Goal: Transaction & Acquisition: Purchase product/service

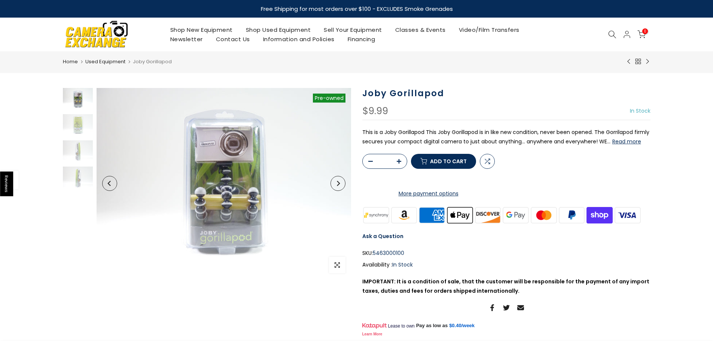
click at [282, 29] on link "Shop Used Equipment" at bounding box center [278, 29] width 78 height 9
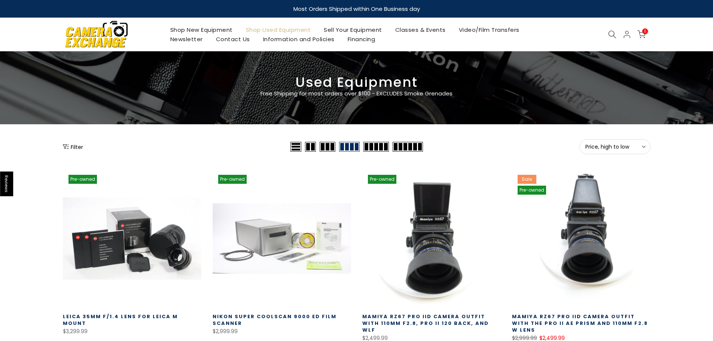
click at [73, 148] on button "Filter" at bounding box center [73, 146] width 20 height 7
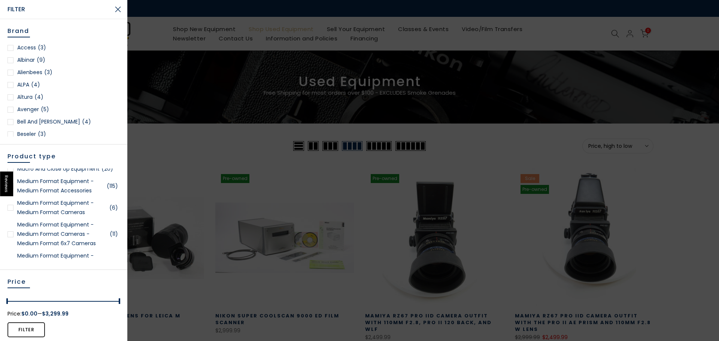
scroll to position [1272, 0]
click at [7, 210] on div at bounding box center [10, 207] width 6 height 6
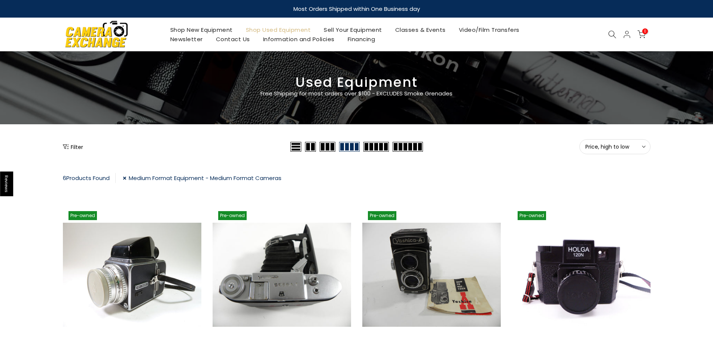
click at [70, 146] on button "Filter" at bounding box center [73, 146] width 20 height 7
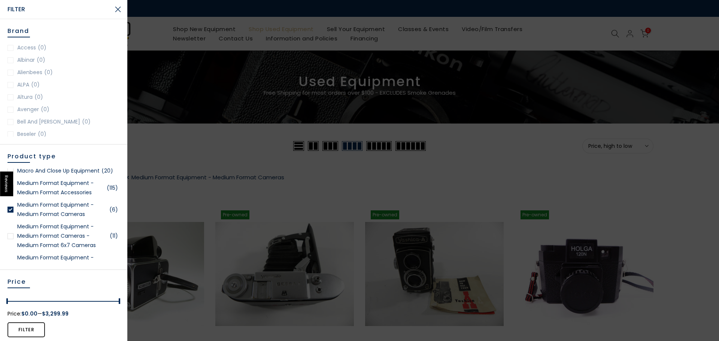
scroll to position [1272, 0]
click at [10, 237] on div at bounding box center [10, 234] width 6 height 6
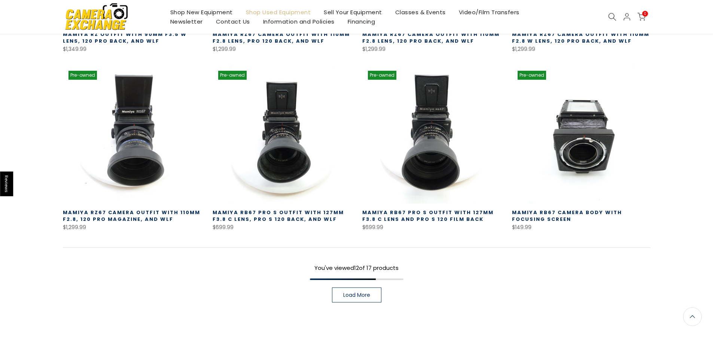
scroll to position [506, 0]
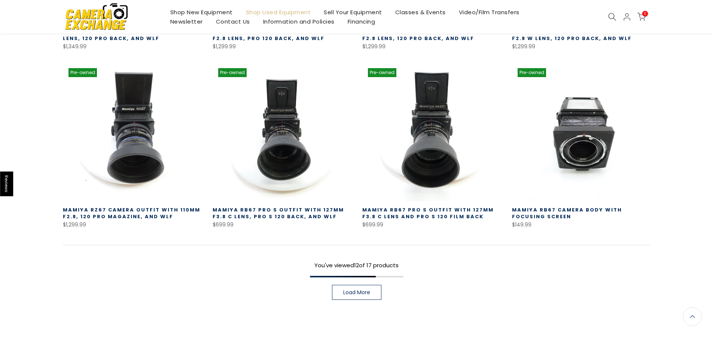
click at [353, 290] on span "Load More" at bounding box center [356, 292] width 27 height 5
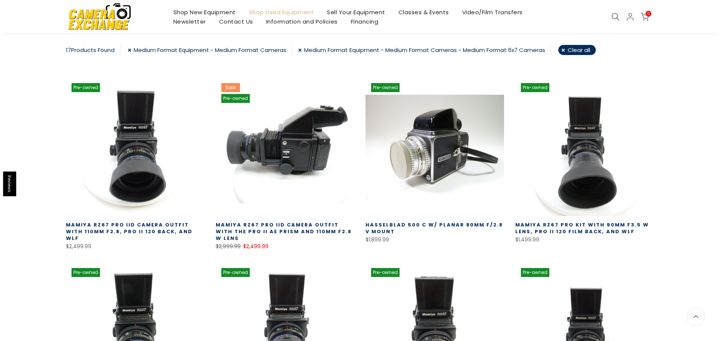
scroll to position [75, 0]
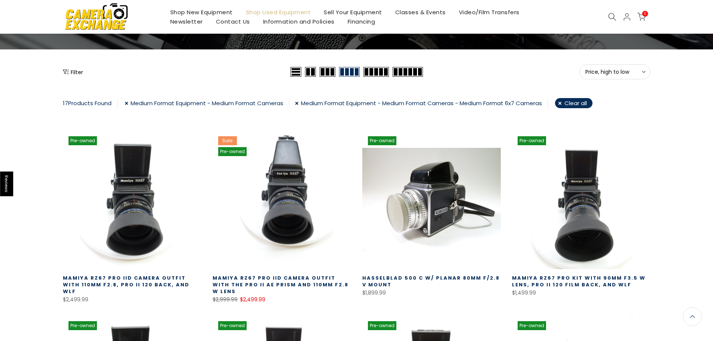
click at [78, 77] on div "Filter" at bounding box center [176, 71] width 226 height 15
click at [72, 70] on button "Filter" at bounding box center [73, 71] width 20 height 7
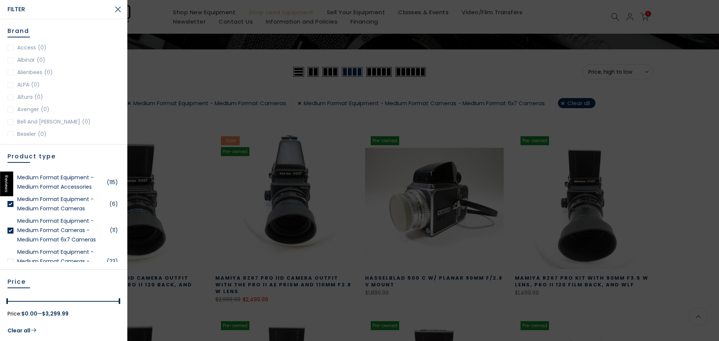
scroll to position [1272, 0]
click at [11, 237] on div at bounding box center [10, 234] width 6 height 6
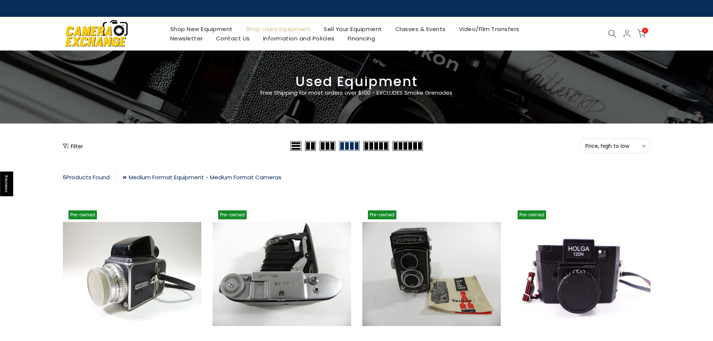
click at [79, 145] on button "Filter" at bounding box center [73, 145] width 20 height 7
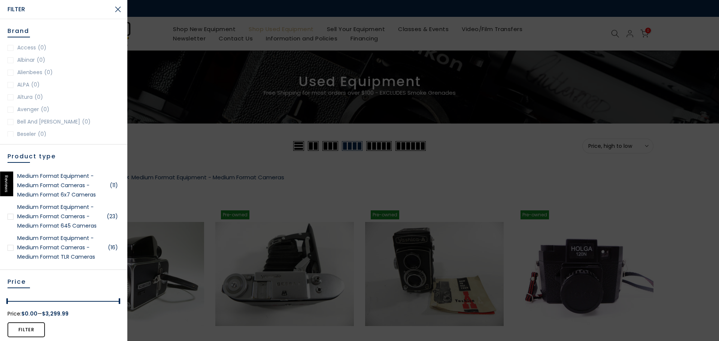
scroll to position [1316, 0]
click at [11, 224] on div at bounding box center [10, 221] width 6 height 6
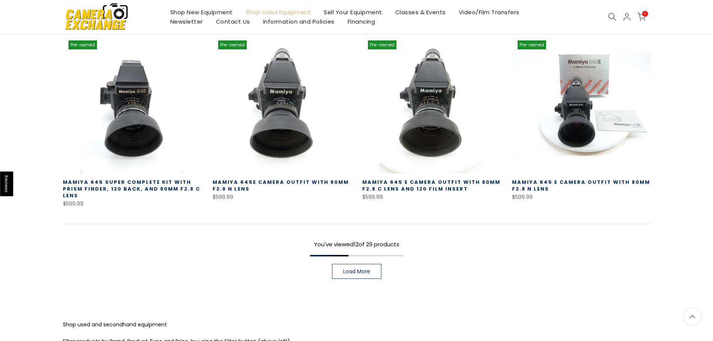
scroll to position [543, 0]
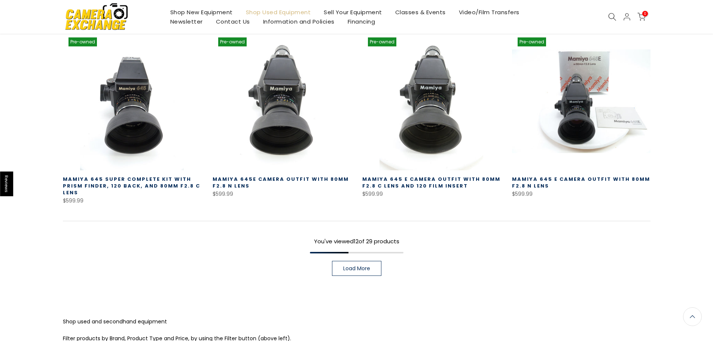
click at [347, 272] on link "Load More" at bounding box center [356, 268] width 49 height 15
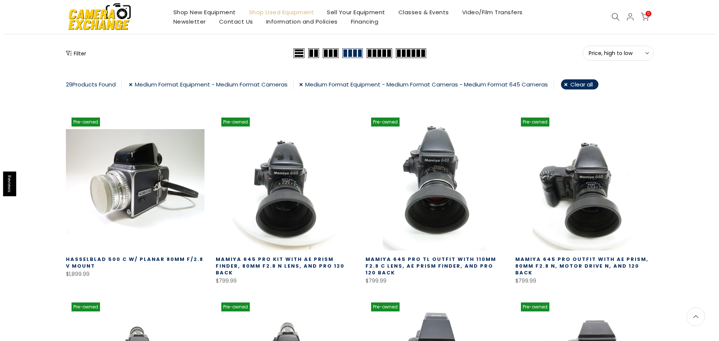
scroll to position [94, 0]
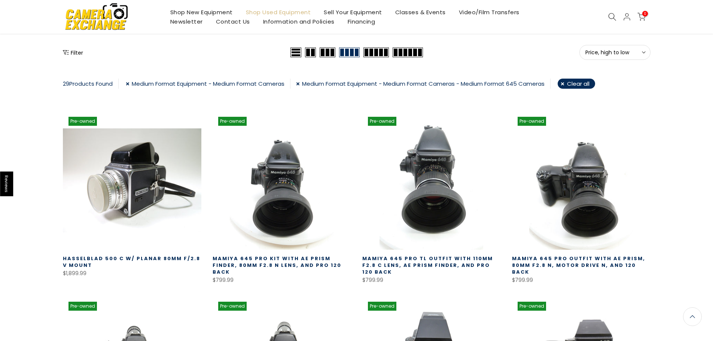
click at [79, 53] on button "Filter" at bounding box center [73, 52] width 20 height 7
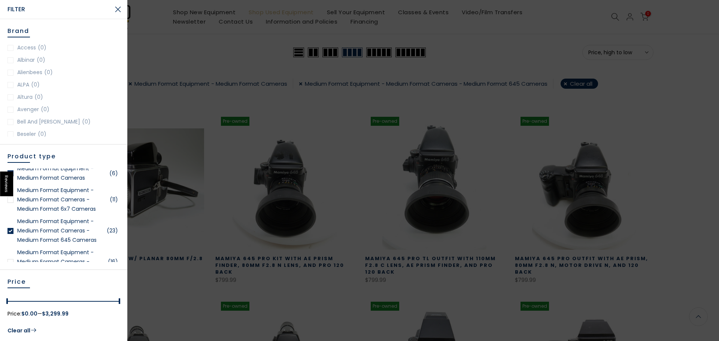
scroll to position [1310, 0]
click at [13, 235] on link "Medium Format Equipment - Medium Format Cameras - Medium Format 645 Cameras (23)" at bounding box center [63, 227] width 112 height 28
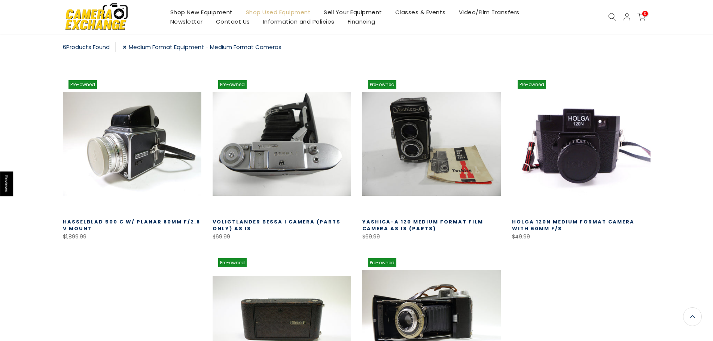
scroll to position [132, 0]
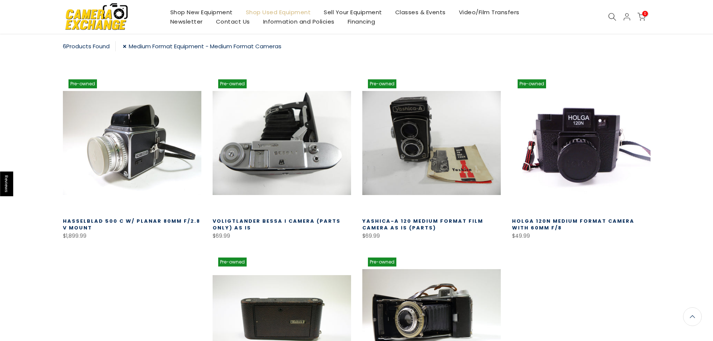
click at [127, 46] on link "Medium Format Equipment - Medium Format Cameras" at bounding box center [202, 46] width 159 height 10
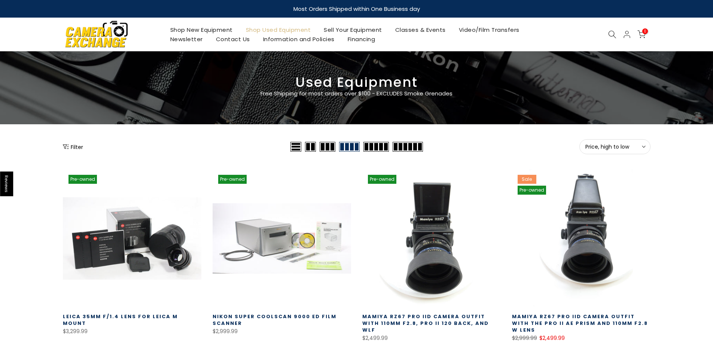
click at [72, 145] on button "Filter" at bounding box center [73, 146] width 20 height 7
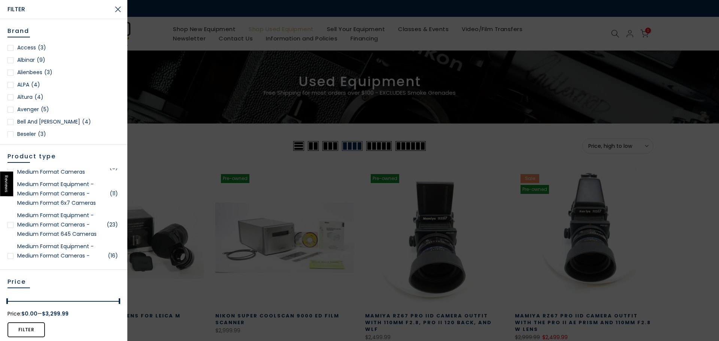
scroll to position [1310, 0]
click at [12, 199] on div at bounding box center [10, 196] width 6 height 6
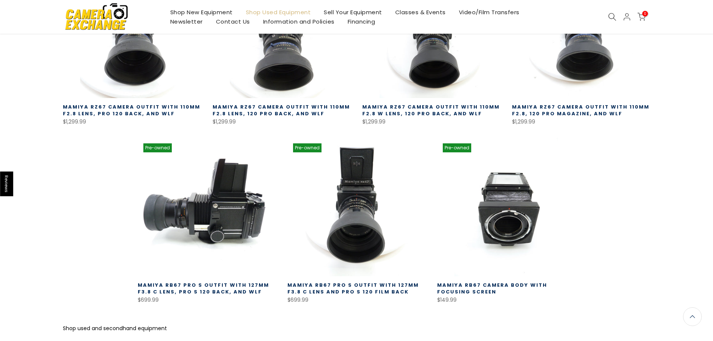
scroll to position [431, 0]
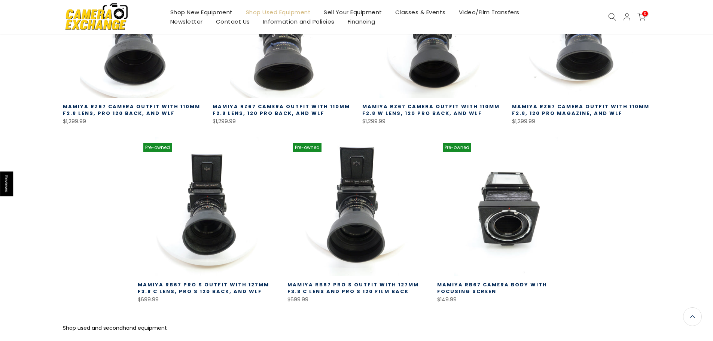
click at [199, 281] on link "Mamiya RB67 Pro S Outfit with 127MM f3.8 C Lens, Pro S 120 Back, and WLF" at bounding box center [203, 288] width 131 height 14
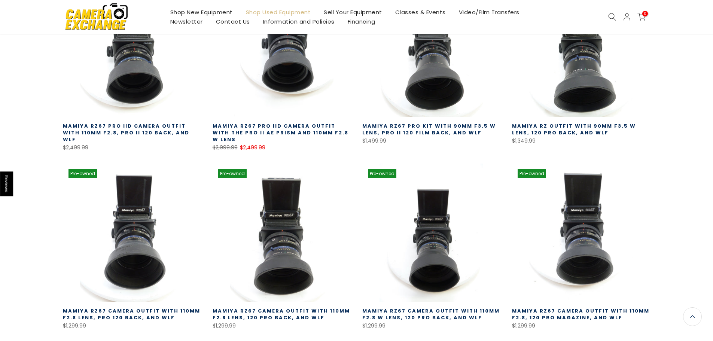
scroll to position [225, 0]
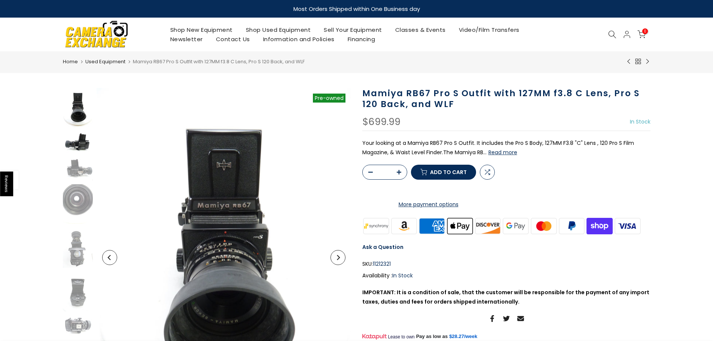
click at [79, 148] on img at bounding box center [78, 143] width 30 height 22
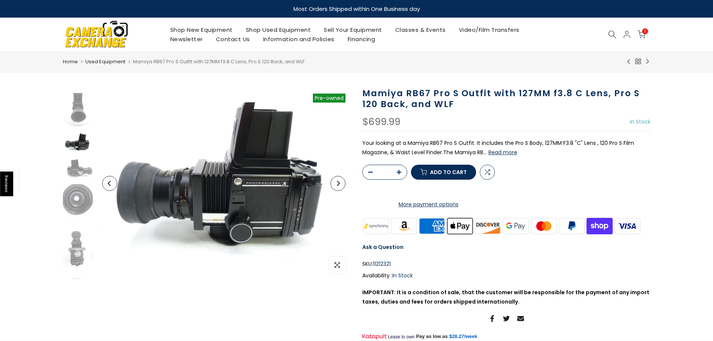
scroll to position [6, 0]
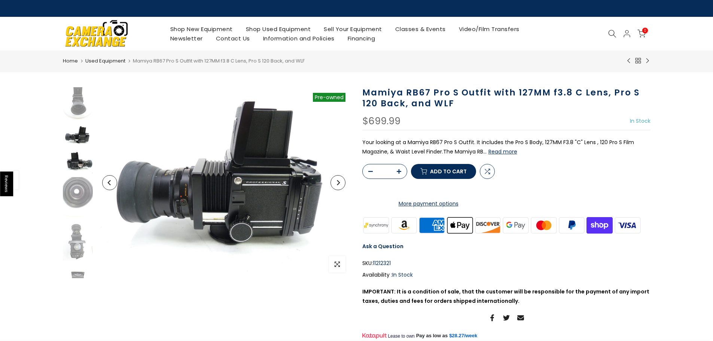
click at [77, 162] on img at bounding box center [78, 162] width 30 height 22
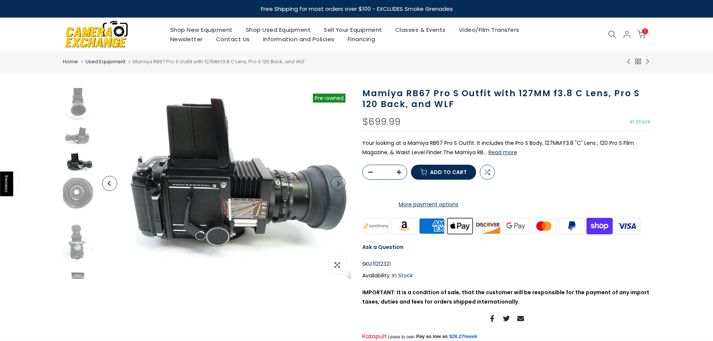
scroll to position [33, 0]
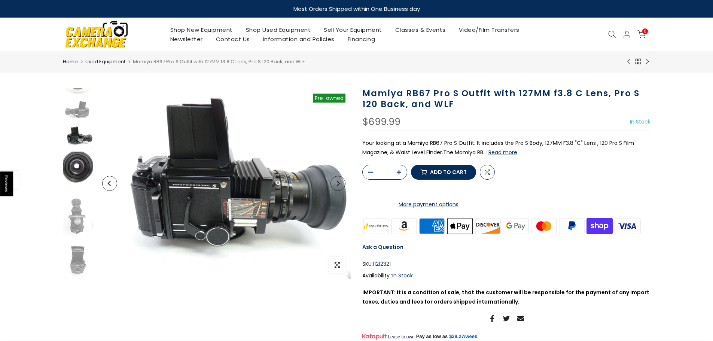
click at [76, 172] on img at bounding box center [78, 172] width 30 height 40
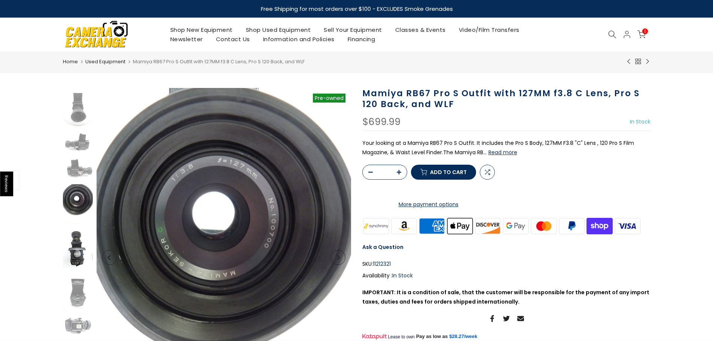
click at [83, 245] on img at bounding box center [78, 248] width 30 height 40
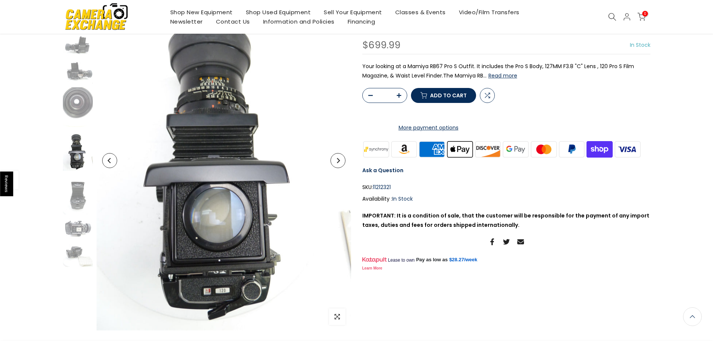
scroll to position [112, 0]
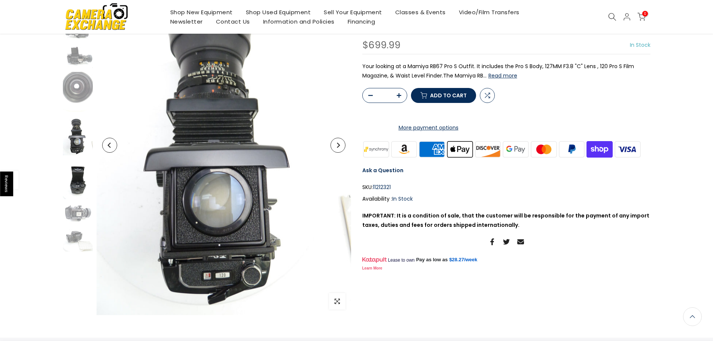
click at [78, 179] on img at bounding box center [78, 179] width 30 height 40
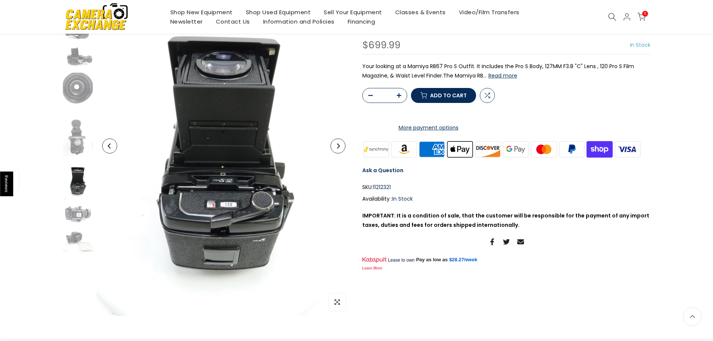
scroll to position [112, 0]
click at [73, 216] on img at bounding box center [78, 214] width 30 height 22
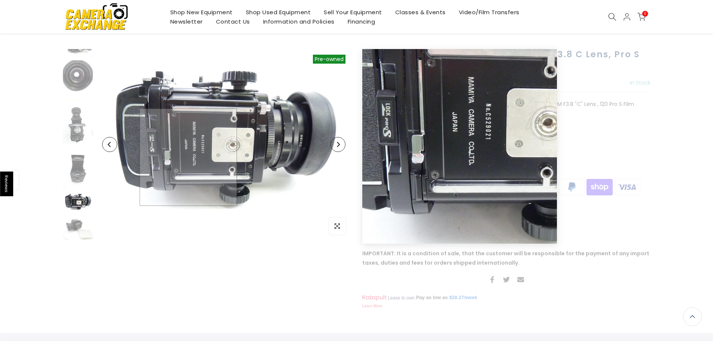
scroll to position [37, 0]
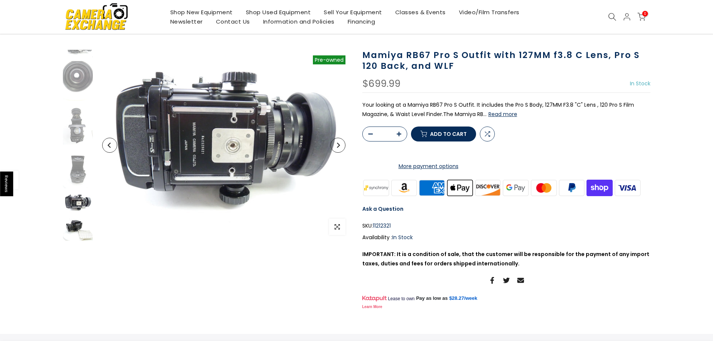
click at [73, 231] on img at bounding box center [78, 229] width 30 height 22
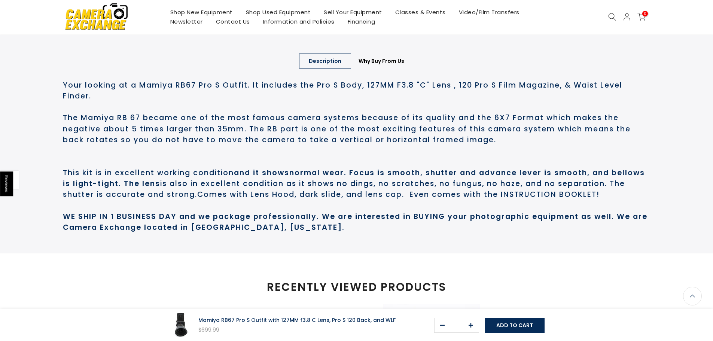
scroll to position [336, 0]
